Goal: Check status: Check status

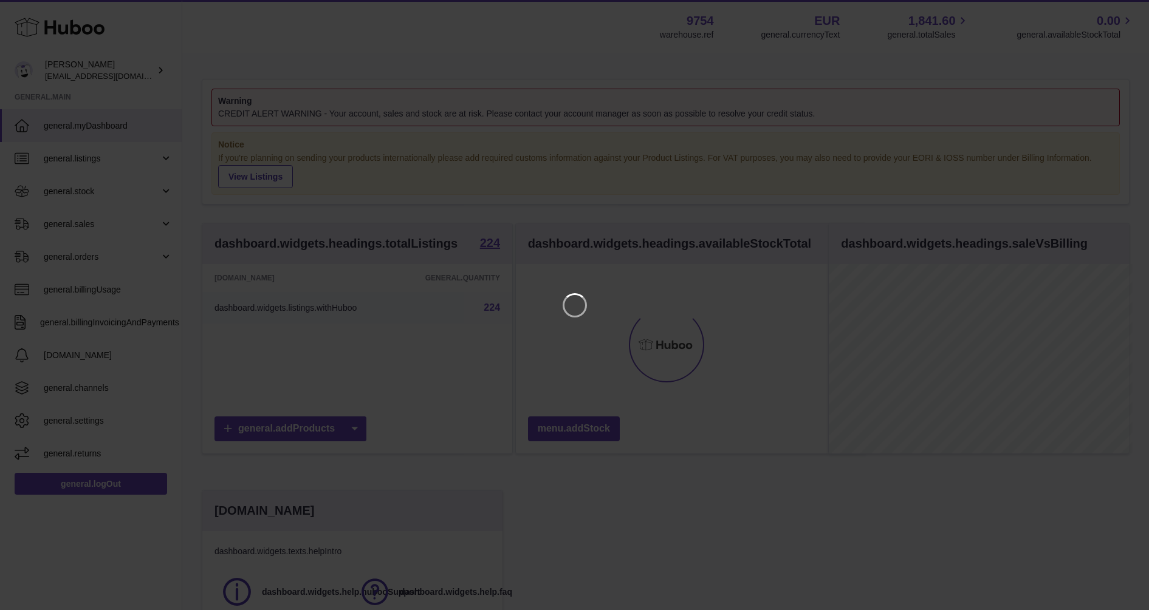
scroll to position [190, 304]
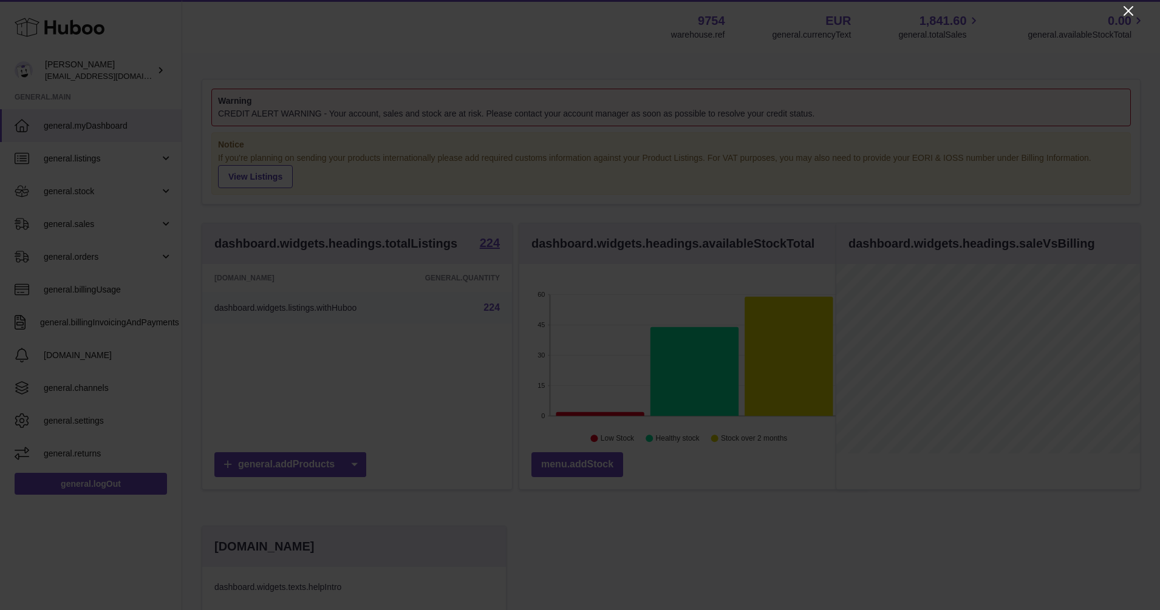
click at [1132, 12] on icon "Close" at bounding box center [1128, 11] width 15 height 15
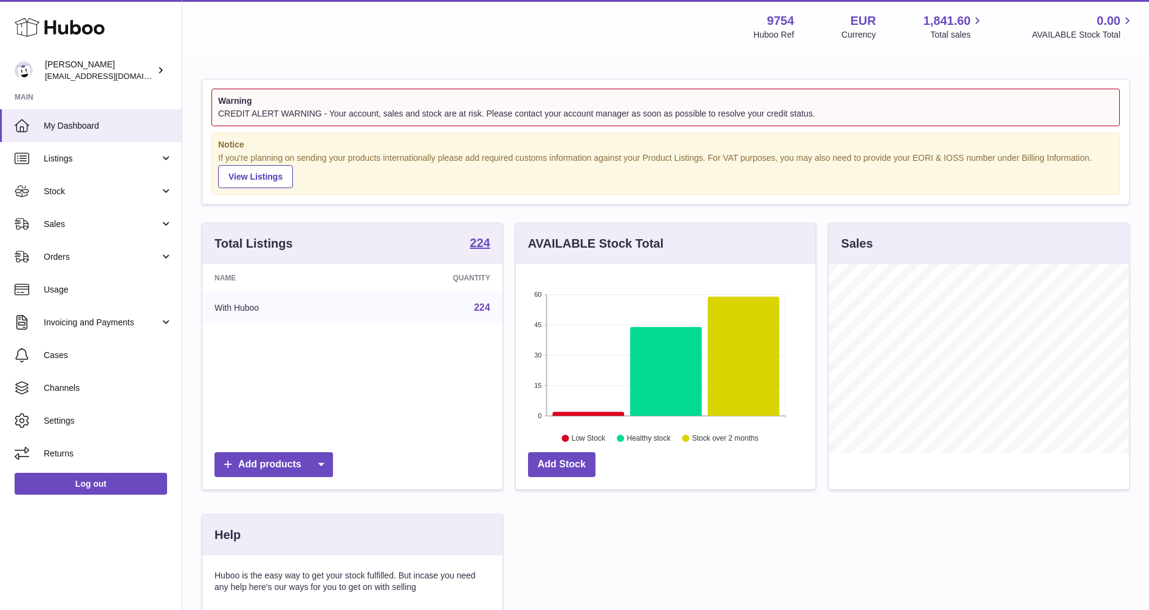
scroll to position [190, 299]
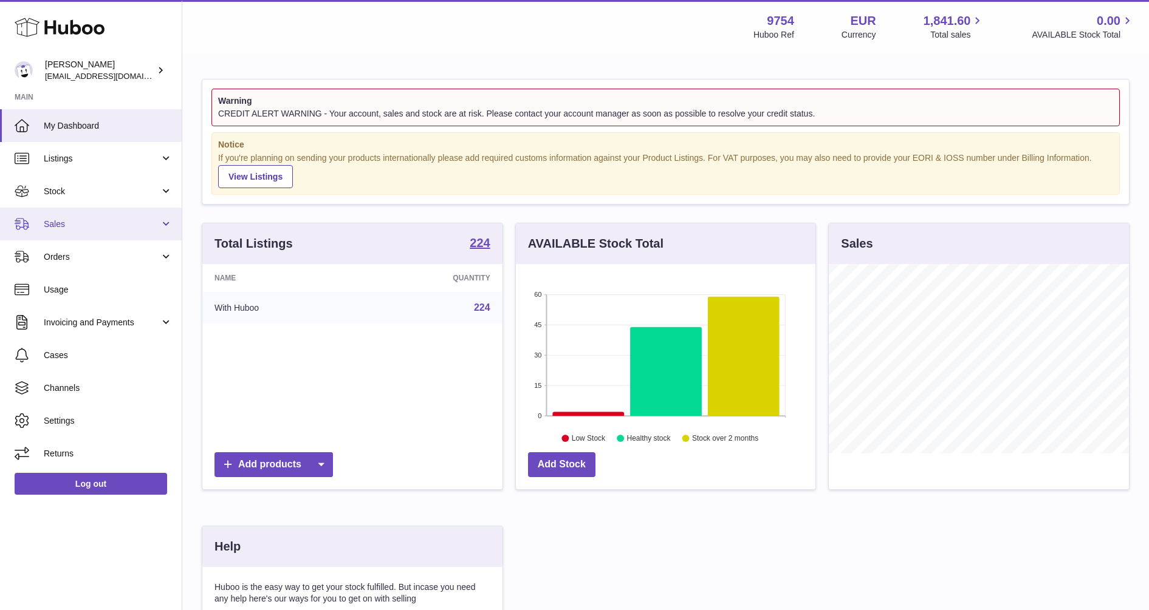
click at [66, 225] on span "Sales" at bounding box center [102, 225] width 116 height 12
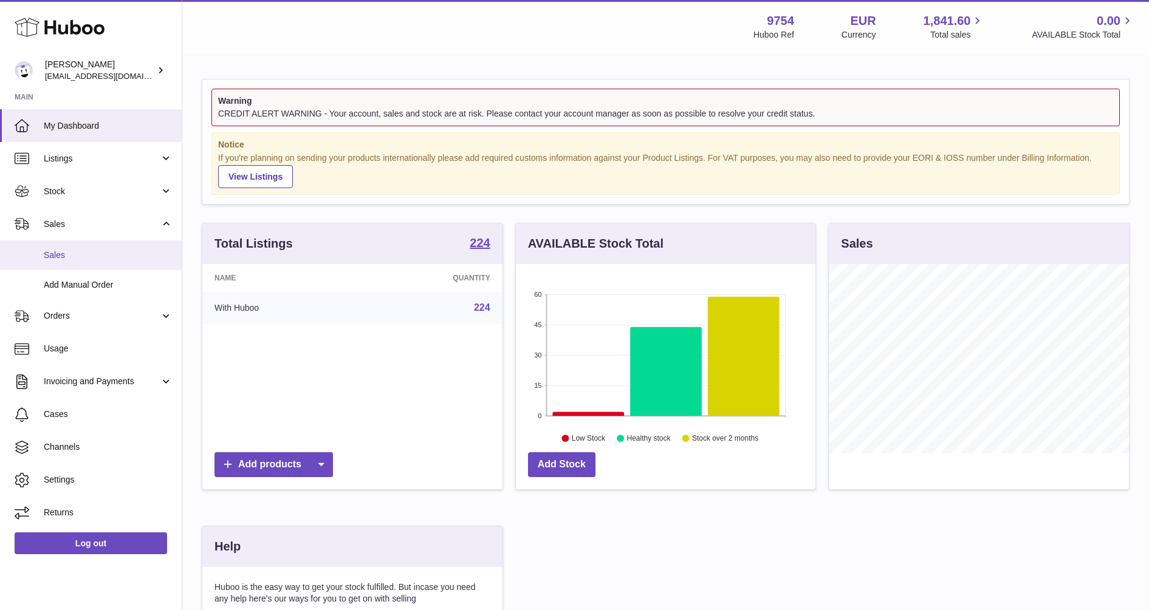
click at [69, 257] on span "Sales" at bounding box center [108, 256] width 129 height 12
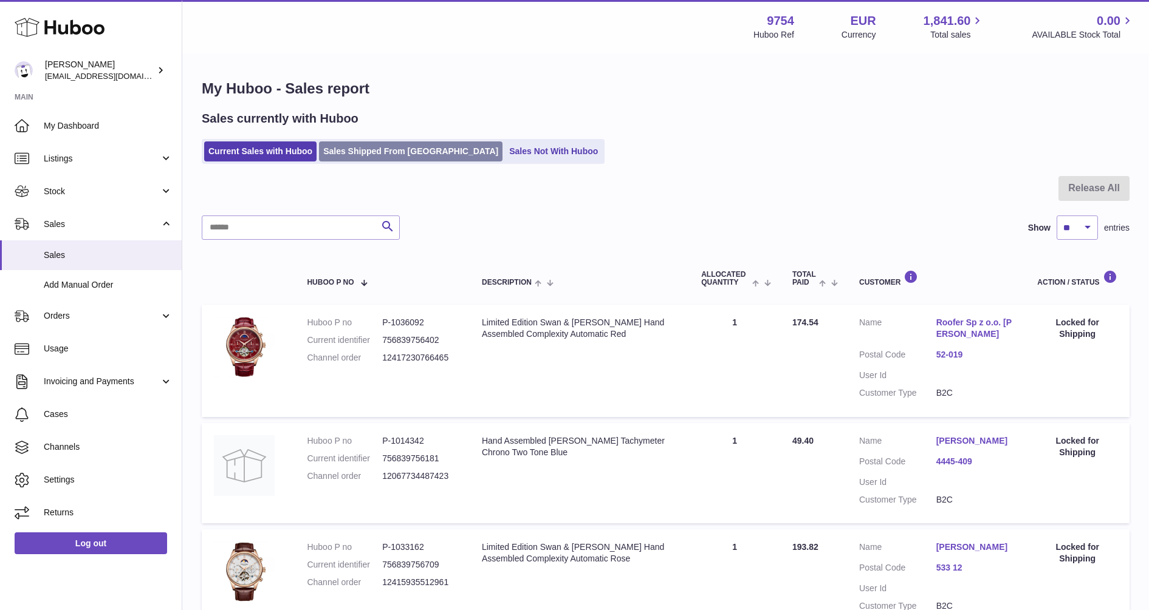
click at [380, 154] on link "Sales Shipped From [GEOGRAPHIC_DATA]" at bounding box center [410, 152] width 183 height 20
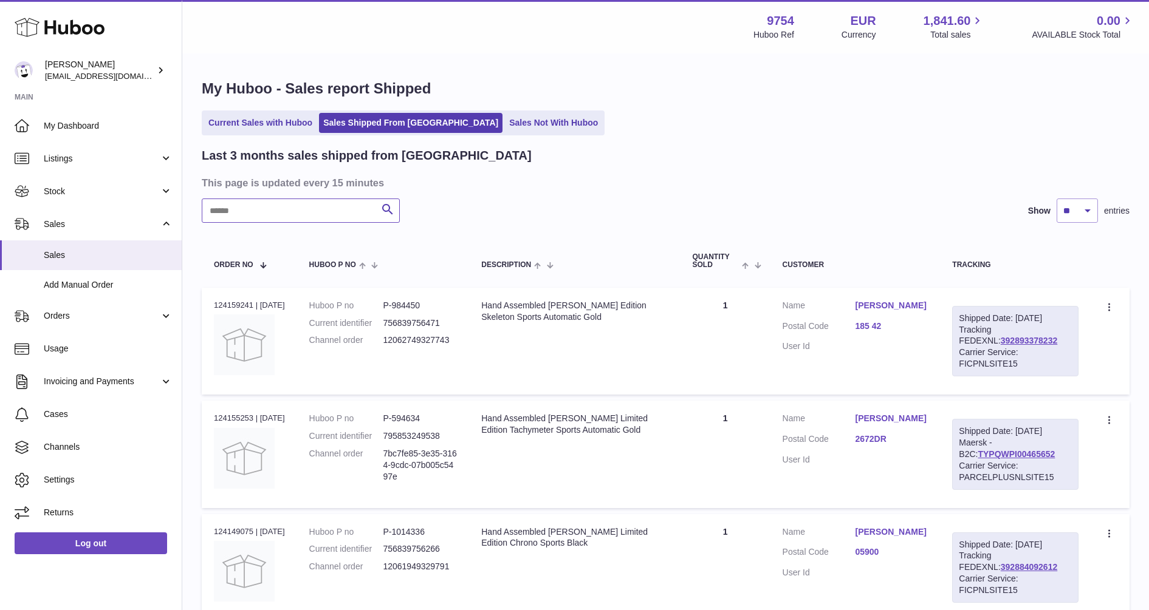
click at [296, 214] on input "text" at bounding box center [301, 211] width 198 height 24
paste input "**********"
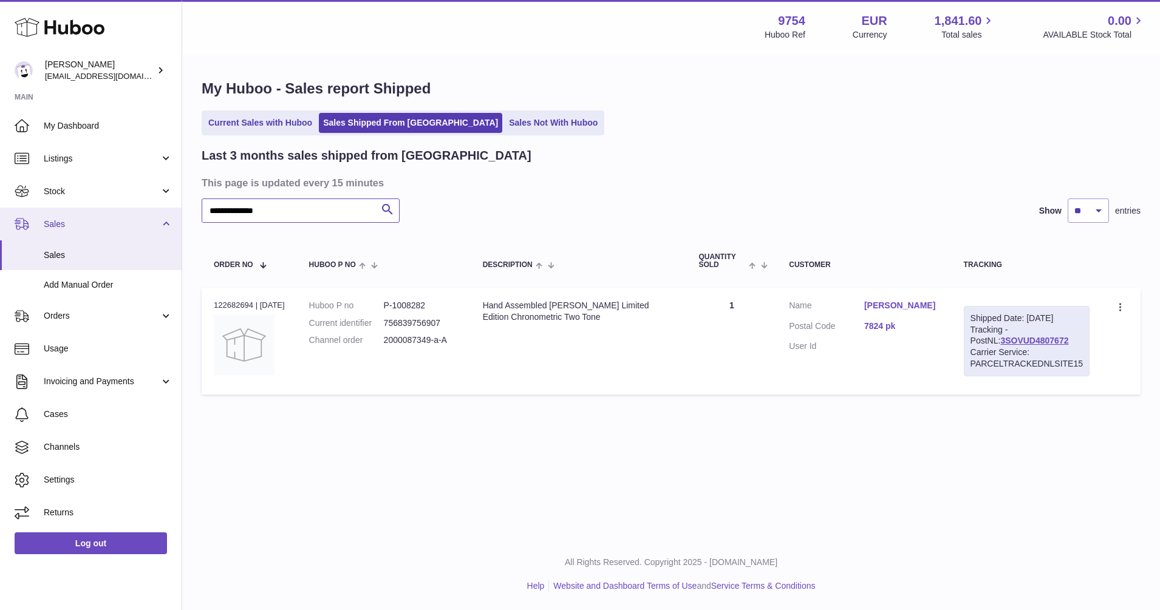
type input "**********"
click at [1122, 307] on icon at bounding box center [1122, 309] width 14 height 12
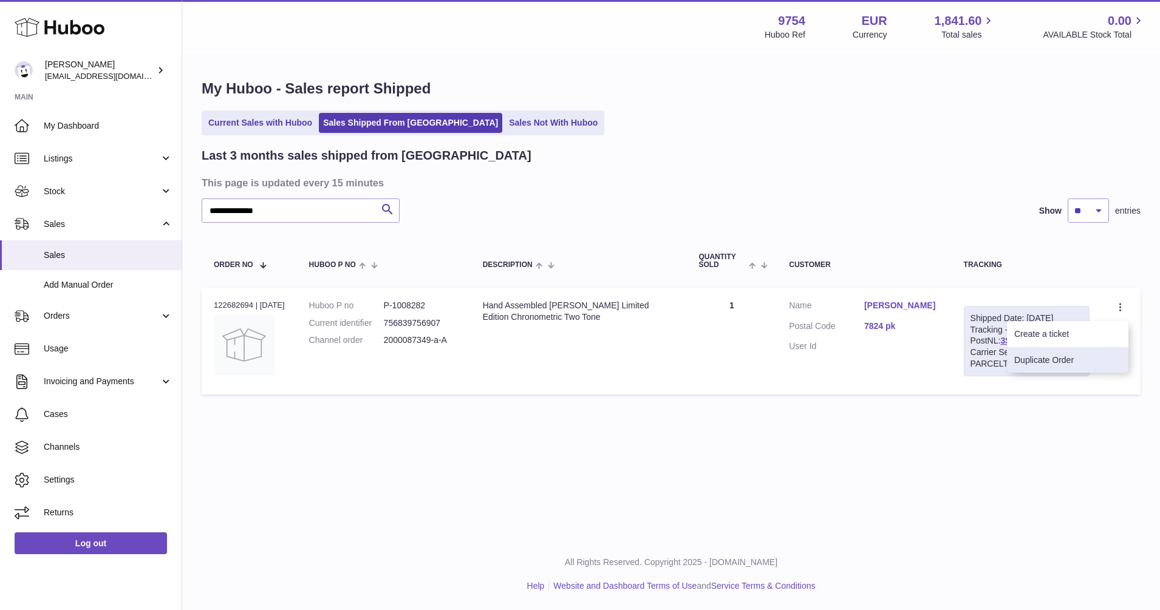
click at [1054, 357] on li "Duplicate Order" at bounding box center [1067, 360] width 121 height 26
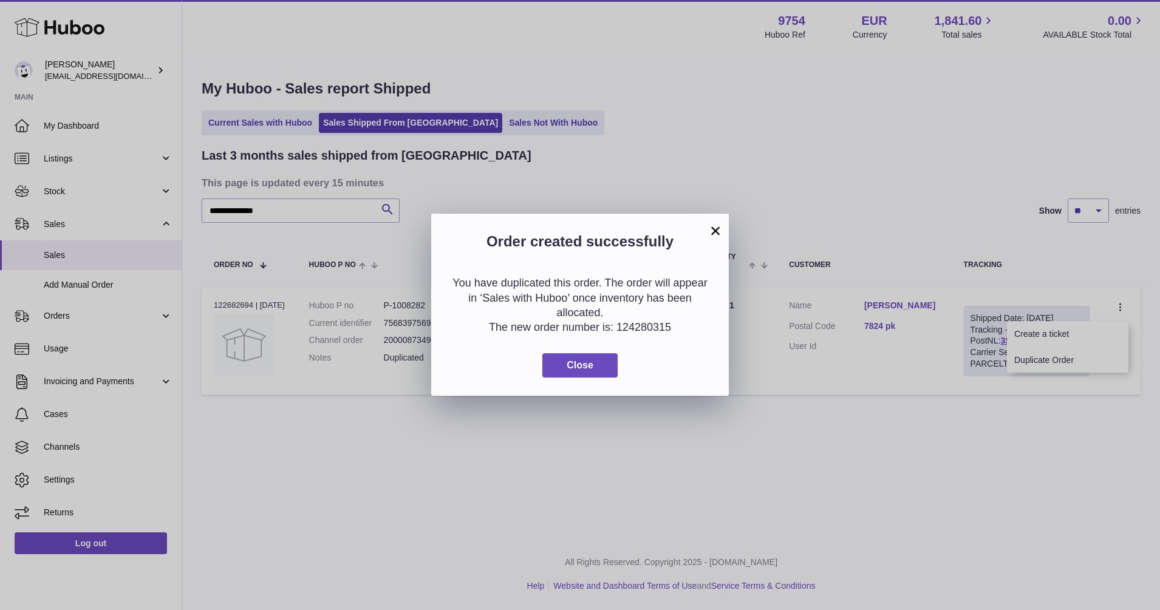
click at [716, 233] on button "×" at bounding box center [715, 231] width 15 height 15
